Goal: Task Accomplishment & Management: Complete application form

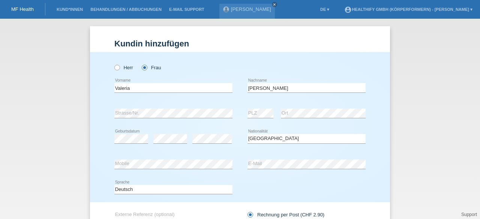
select select "CH"
click at [141, 64] on icon at bounding box center [141, 64] width 0 height 0
click at [142, 66] on input "Frau" at bounding box center [144, 67] width 5 height 5
radio input "true"
click at [139, 85] on input "text" at bounding box center [173, 87] width 118 height 9
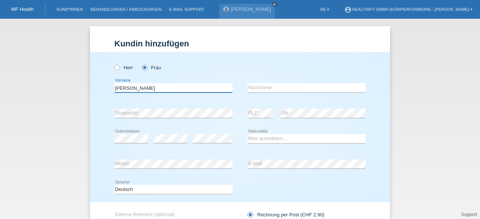
type input "[PERSON_NAME]"
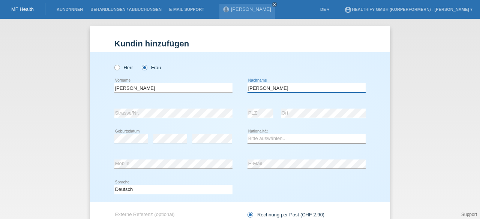
type input "[PERSON_NAME]"
click at [114, 89] on input "[PERSON_NAME]" at bounding box center [173, 87] width 118 height 9
type input "Valeria"
click at [257, 139] on select "Bitte auswählen... [GEOGRAPHIC_DATA] [GEOGRAPHIC_DATA] [GEOGRAPHIC_DATA] [GEOGR…" at bounding box center [306, 138] width 118 height 9
select select "CH"
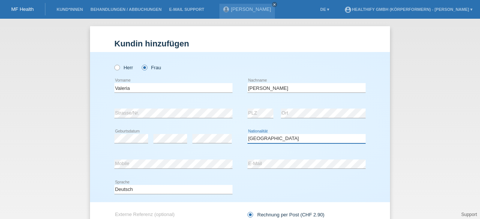
click at [247, 134] on select "Bitte auswählen... [GEOGRAPHIC_DATA] [GEOGRAPHIC_DATA] [GEOGRAPHIC_DATA] [GEOGR…" at bounding box center [306, 138] width 118 height 9
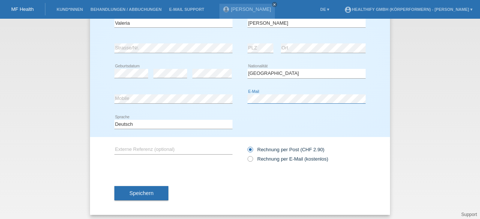
scroll to position [66, 0]
click at [246, 154] on icon at bounding box center [246, 154] width 0 height 0
click at [248, 158] on input "Rechnung per E-Mail (kostenlos)" at bounding box center [249, 160] width 5 height 9
radio input "true"
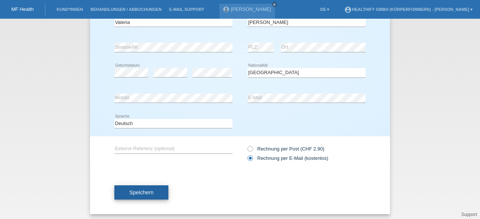
click at [157, 191] on button "Speichern" at bounding box center [141, 193] width 54 height 14
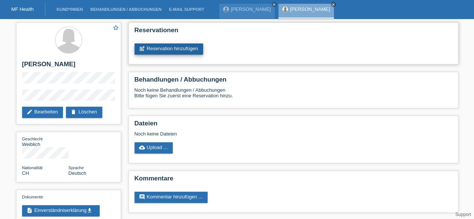
click at [178, 47] on link "post_add Reservation hinzufügen" at bounding box center [169, 48] width 69 height 11
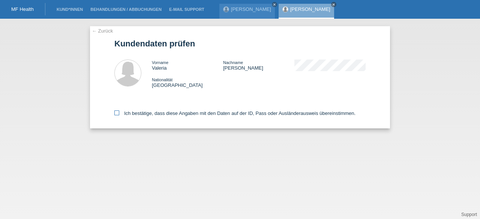
click at [119, 113] on label "Ich bestätige, dass diese Angaben mit den Daten auf der ID, Pass oder Ausländer…" at bounding box center [234, 114] width 241 height 6
click at [119, 113] on input "Ich bestätige, dass diese Angaben mit den Daten auf der ID, Pass oder Ausländer…" at bounding box center [116, 113] width 5 height 5
checkbox input "true"
